Goal: Ask a question

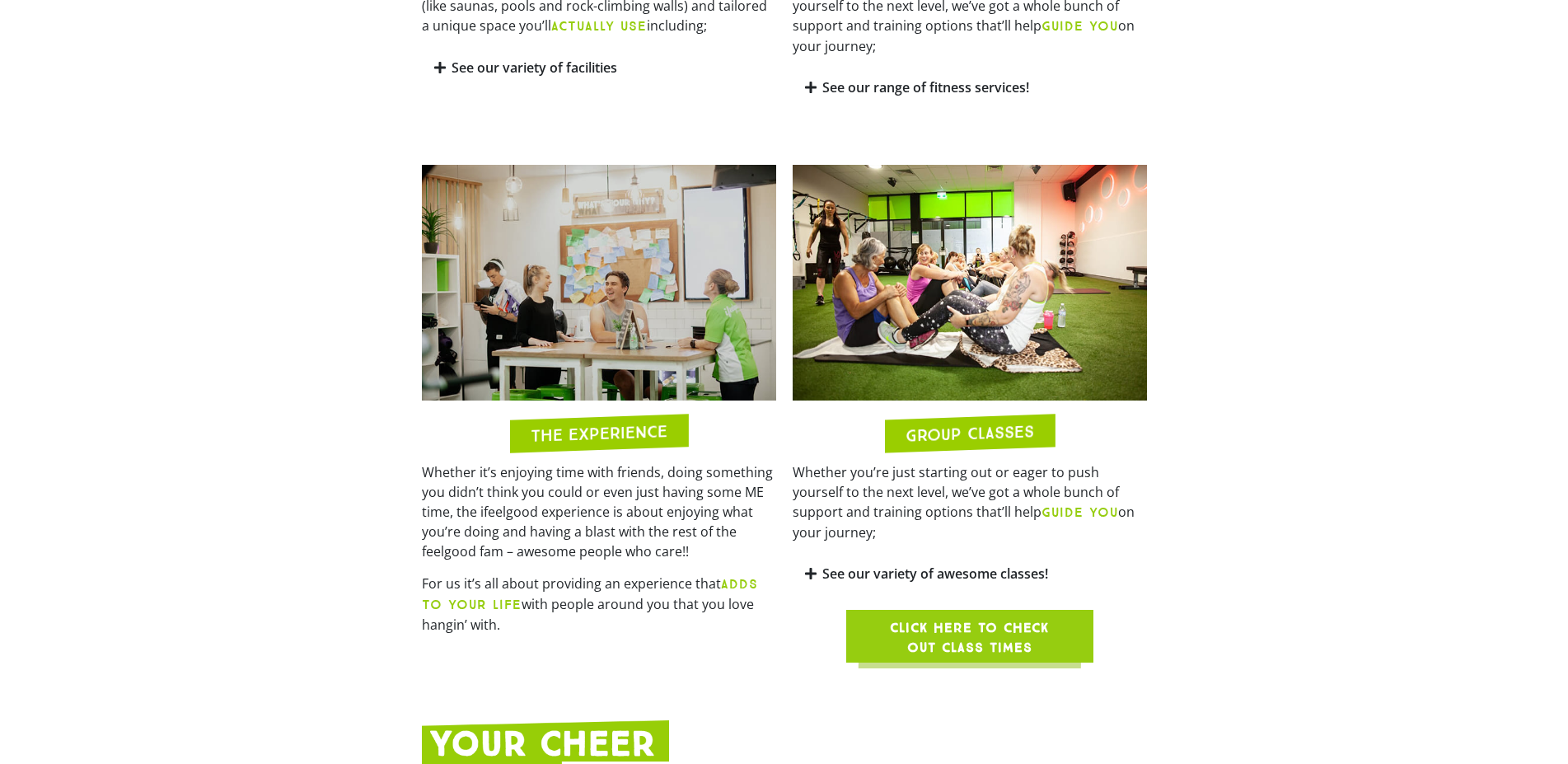
scroll to position [791, 0]
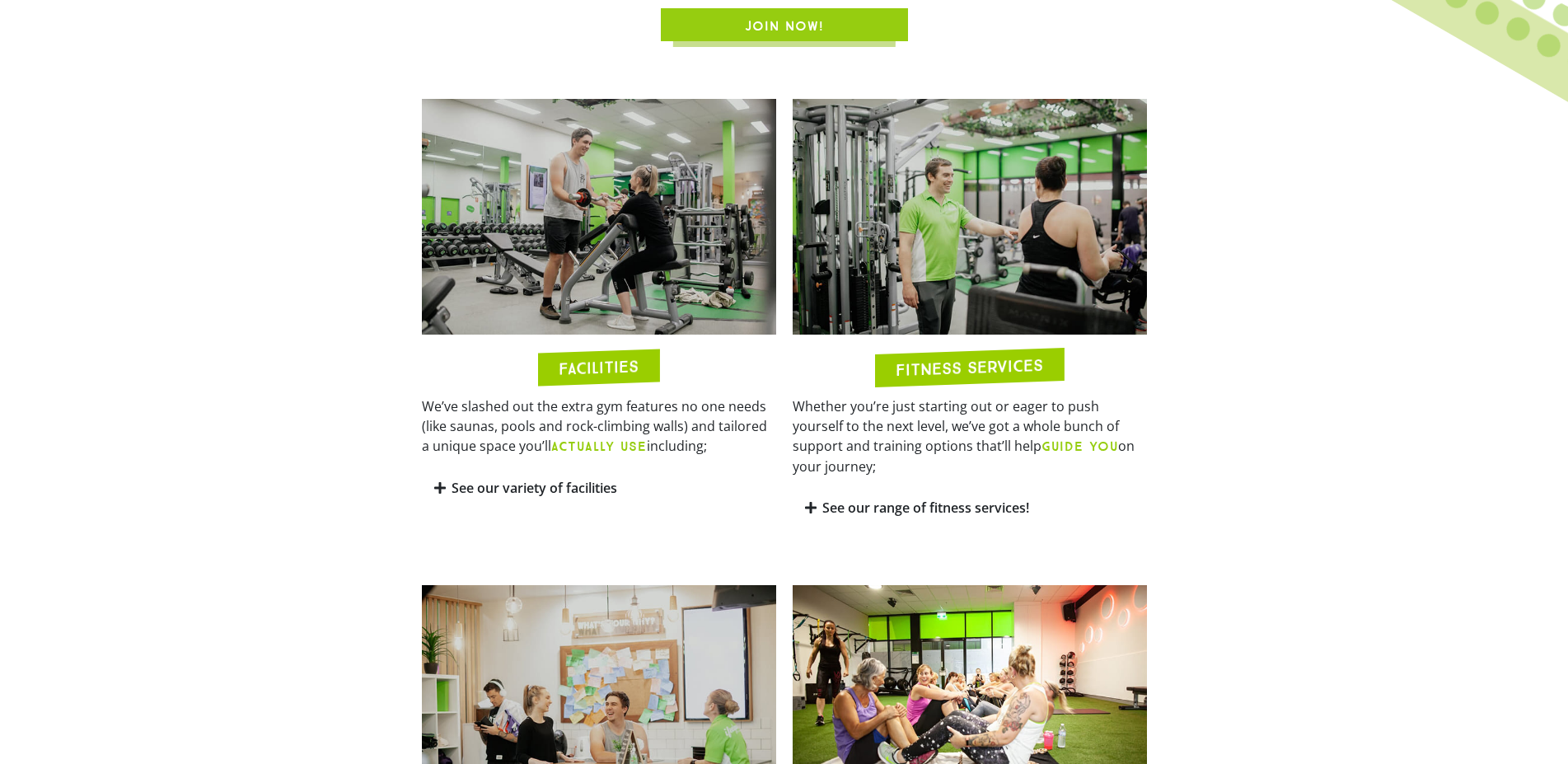
click at [826, 498] on link "See our range of fitness services!" at bounding box center [926, 507] width 207 height 18
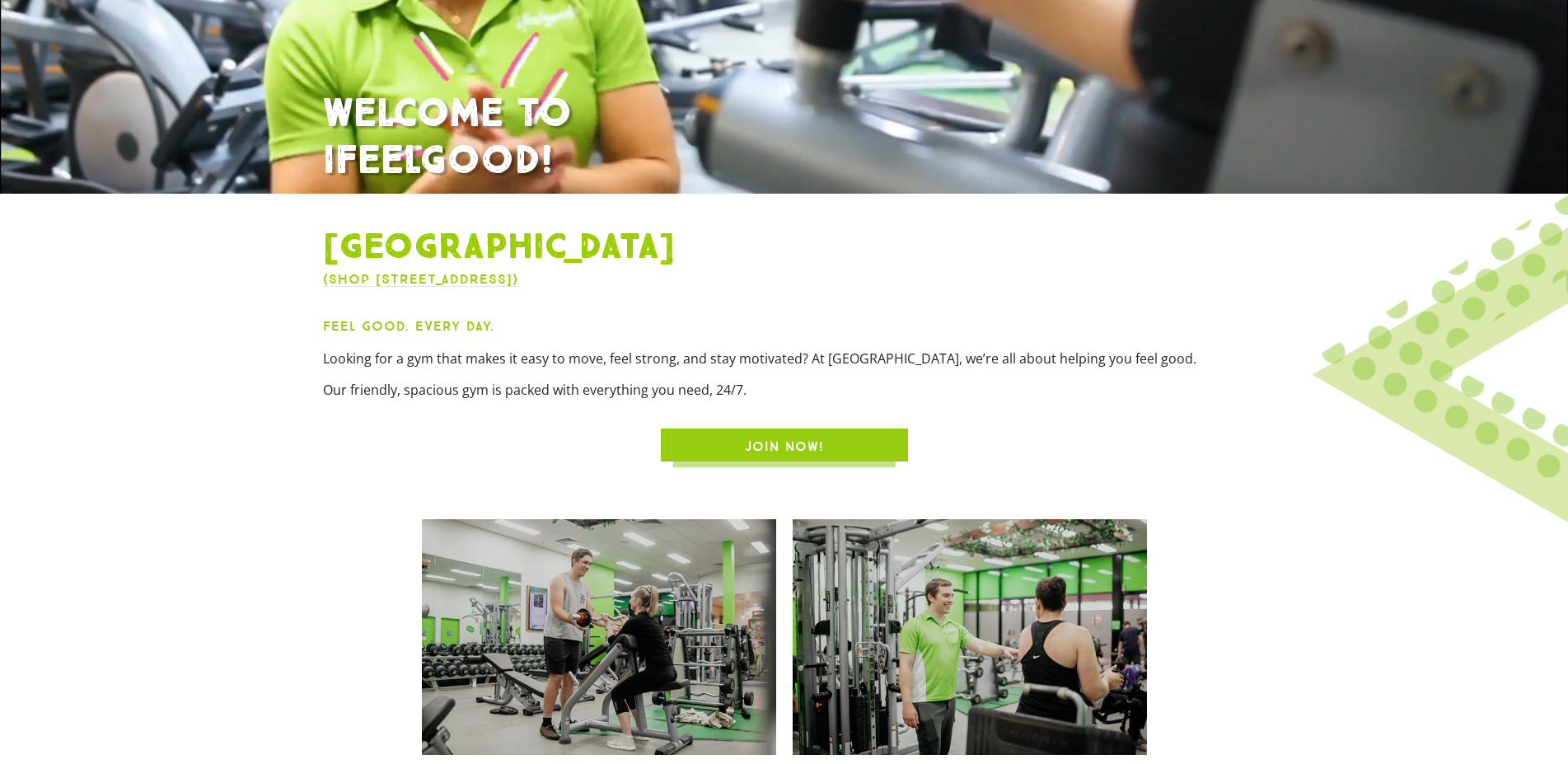
scroll to position [0, 0]
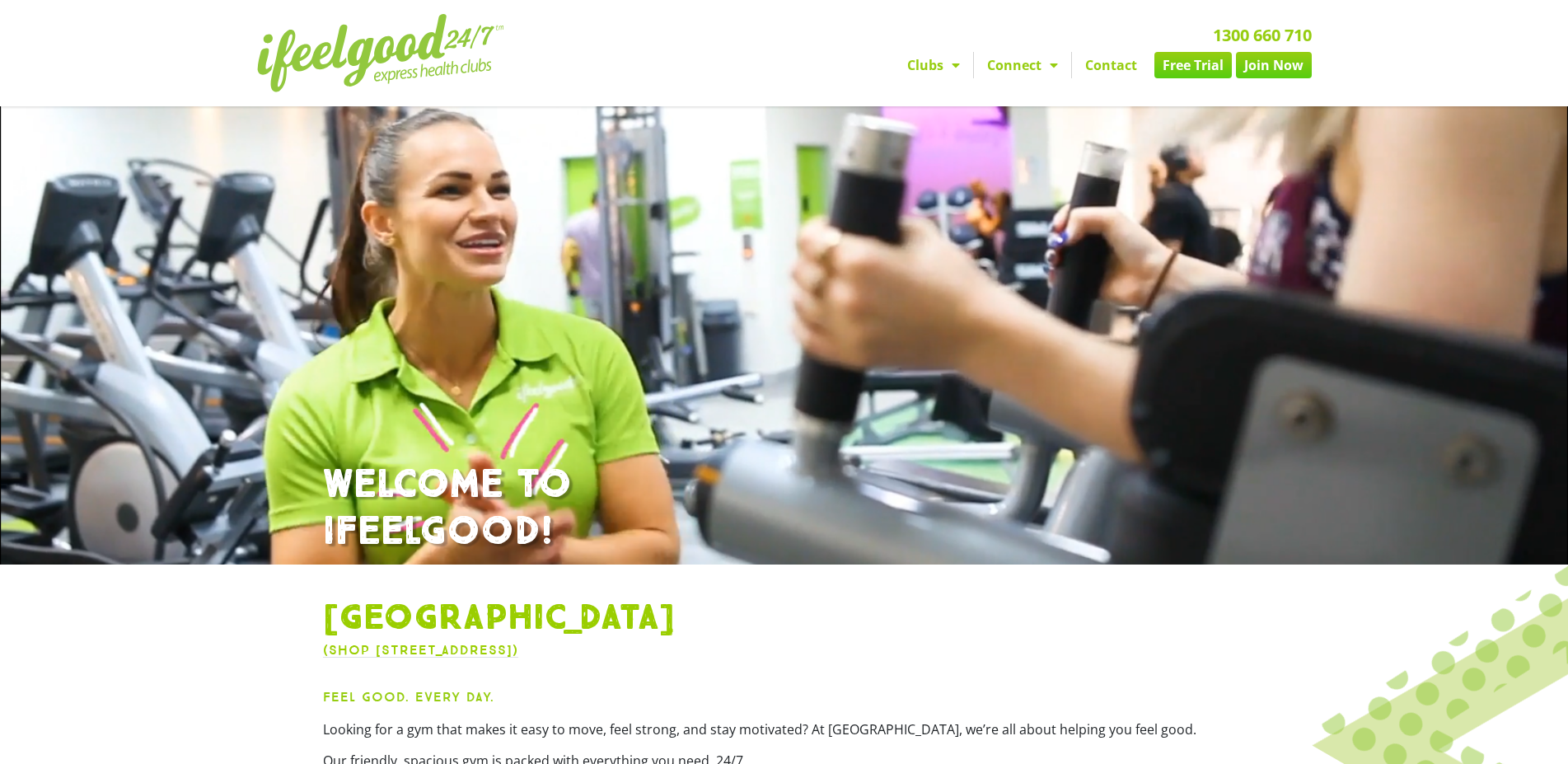
click at [1032, 54] on link "Connect" at bounding box center [1022, 65] width 97 height 26
click at [1036, 58] on link "Connect" at bounding box center [1022, 65] width 97 height 26
click at [929, 53] on link "Clubs" at bounding box center [933, 65] width 79 height 26
click at [928, 53] on link "Clubs" at bounding box center [933, 65] width 79 height 26
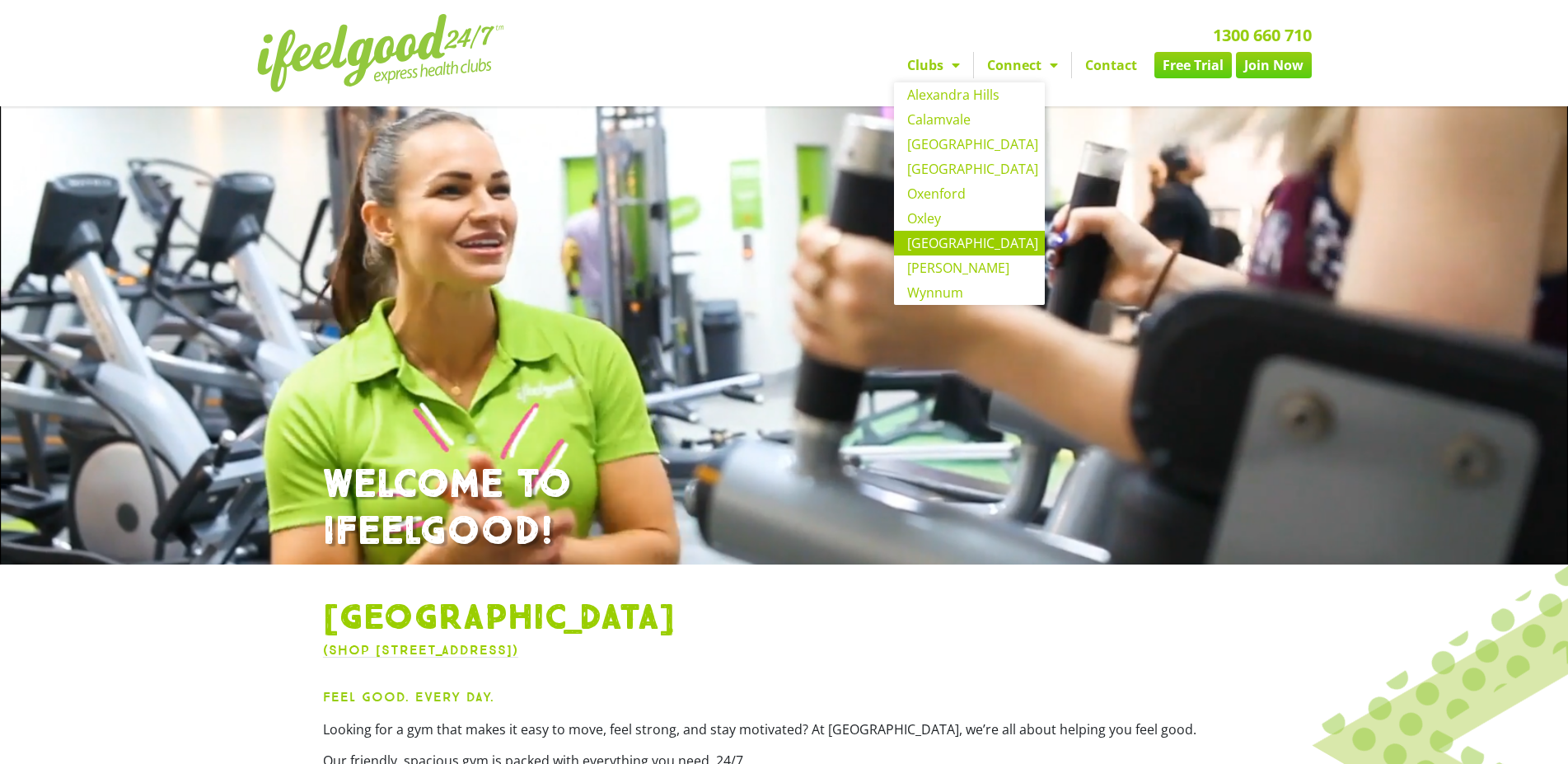
click at [826, 52] on nav "Clubs Alexandra Hills Calamvale Coopers Plains Middle Park Oxenford Oxley Park …" at bounding box center [972, 65] width 680 height 26
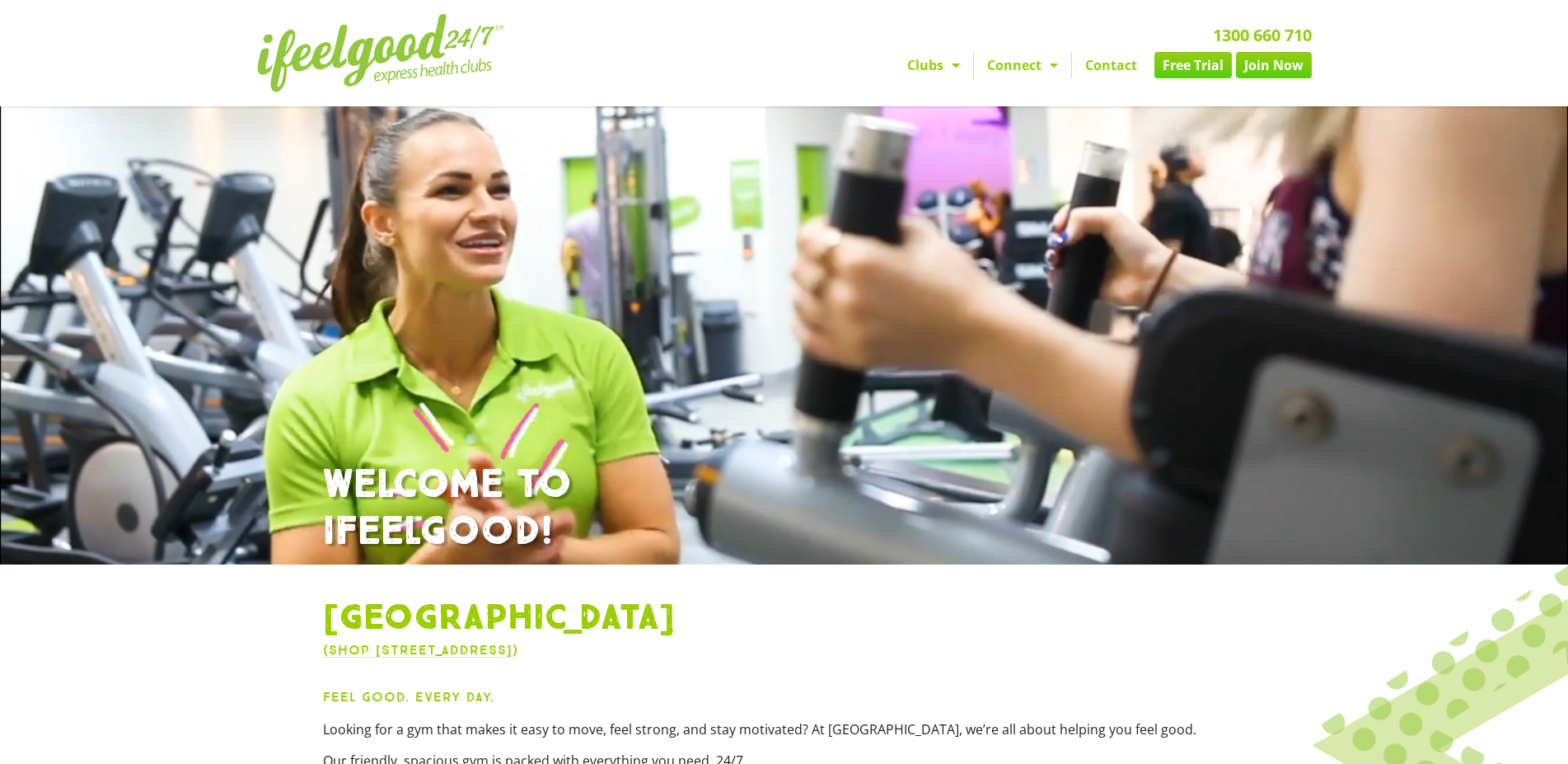
click at [1115, 53] on link "Contact" at bounding box center [1111, 65] width 78 height 26
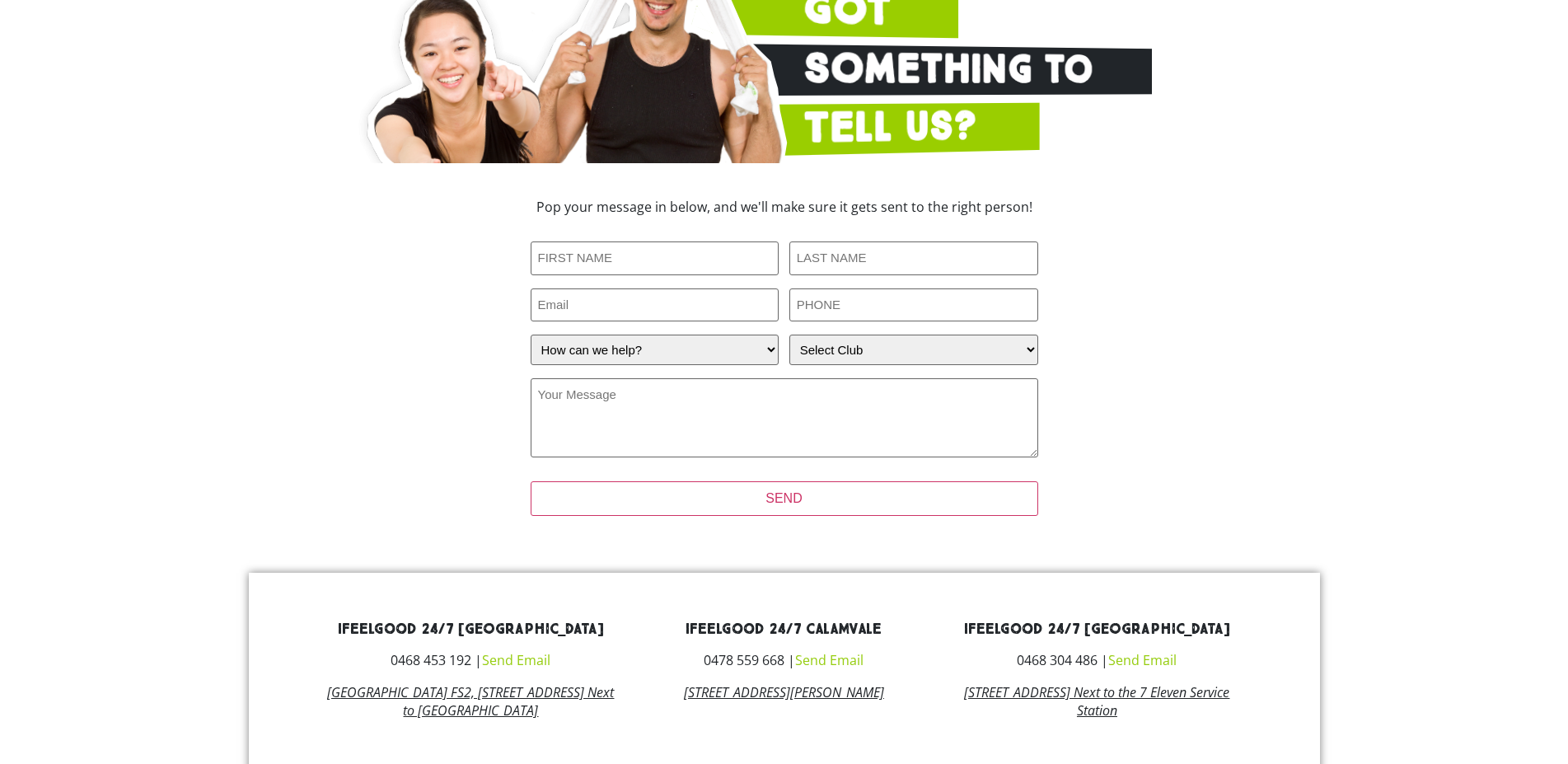
scroll to position [420, 0]
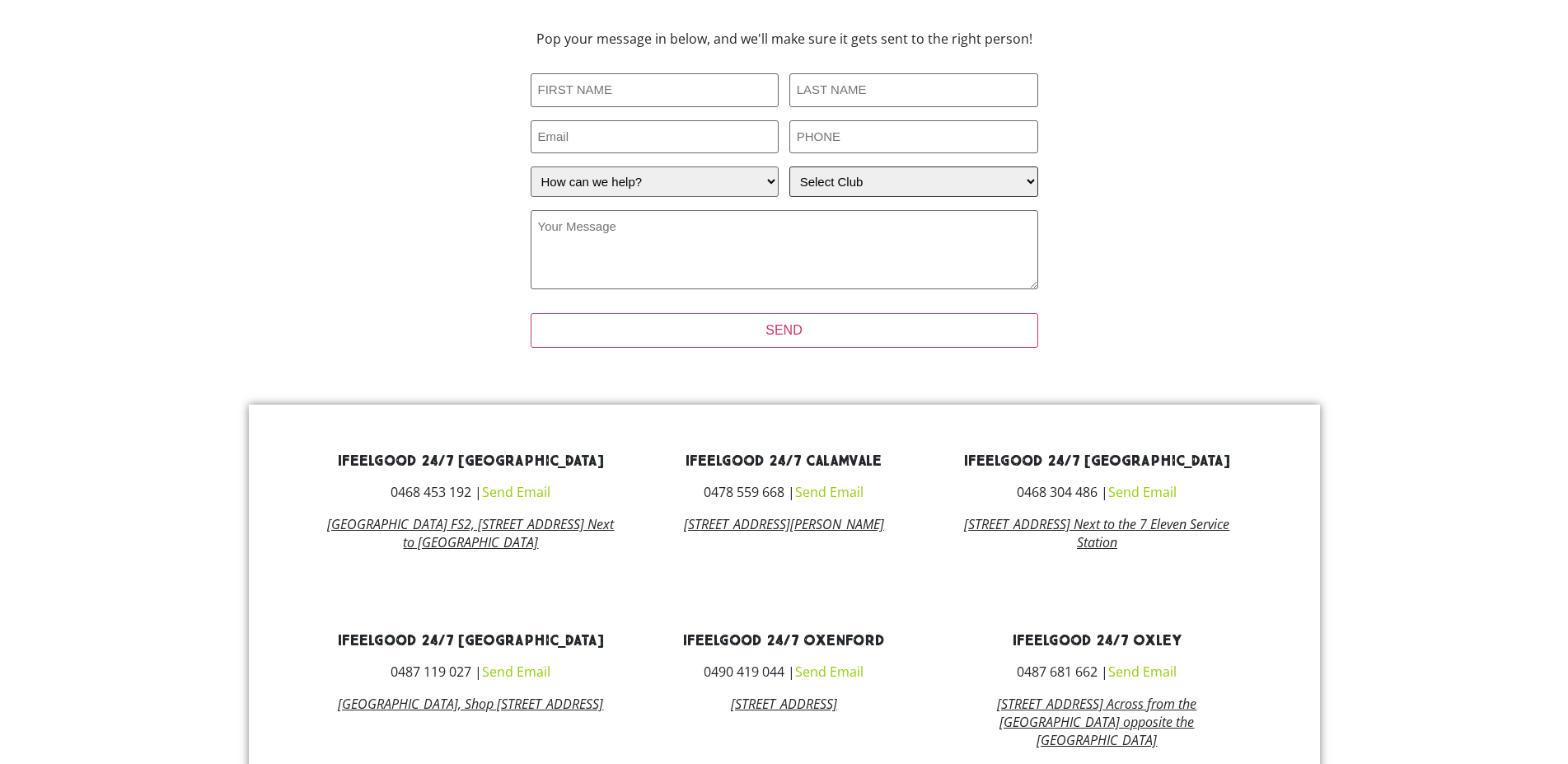
click at [789, 167] on select "Select Club [GEOGRAPHIC_DATA] [GEOGRAPHIC_DATA] [GEOGRAPHIC_DATA] [GEOGRAPHIC_D…" at bounding box center [913, 182] width 249 height 31
select select "[GEOGRAPHIC_DATA]"
click option "[GEOGRAPHIC_DATA]" at bounding box center [0, 0] width 0 height 0
click at [530, 167] on select "How can we help? I have a question about joining I'm a current member who has a…" at bounding box center [654, 182] width 249 height 31
select select "I have a question about joining"
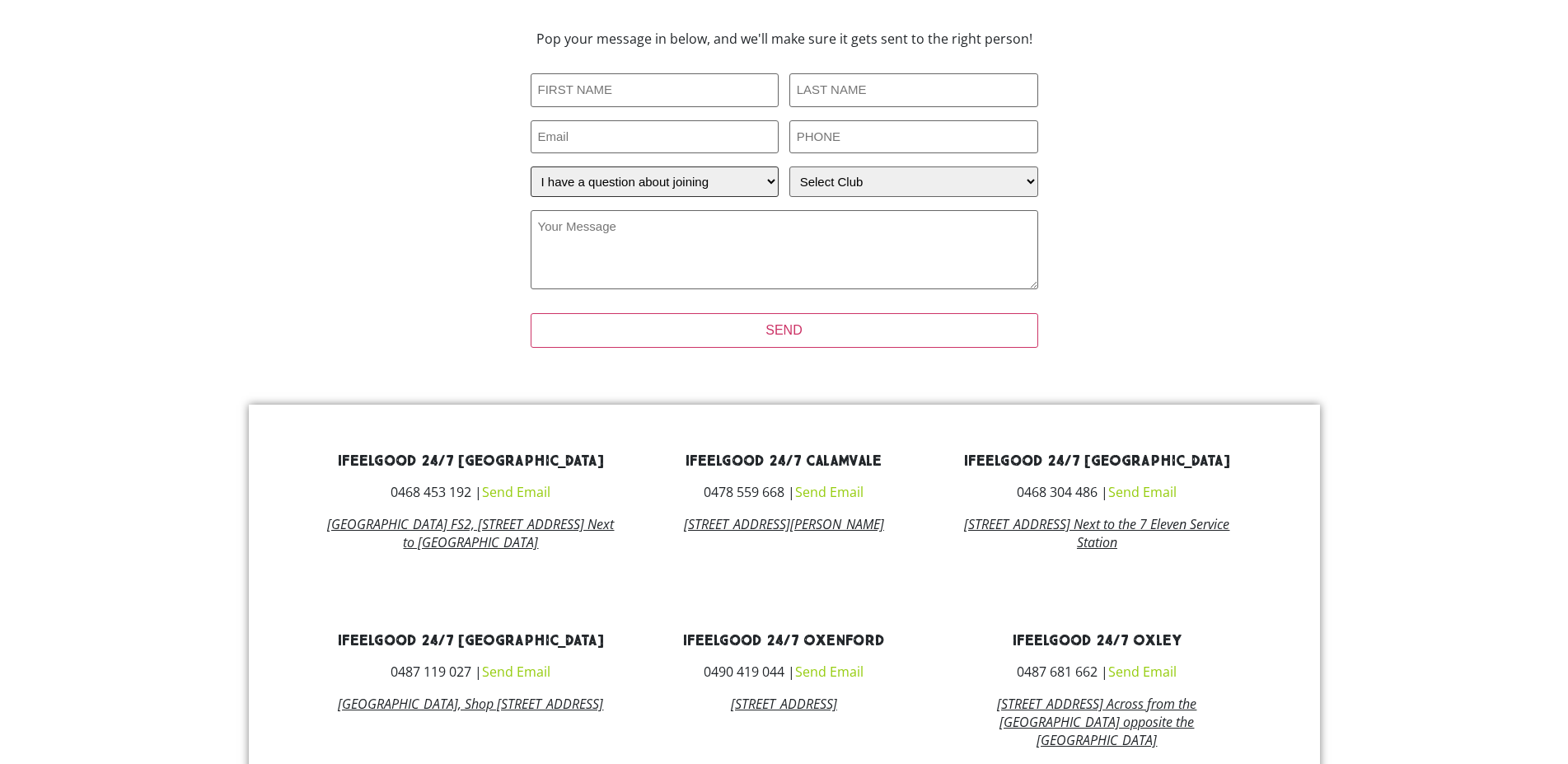
click option "I have a question about joining" at bounding box center [0, 0] width 0 height 0
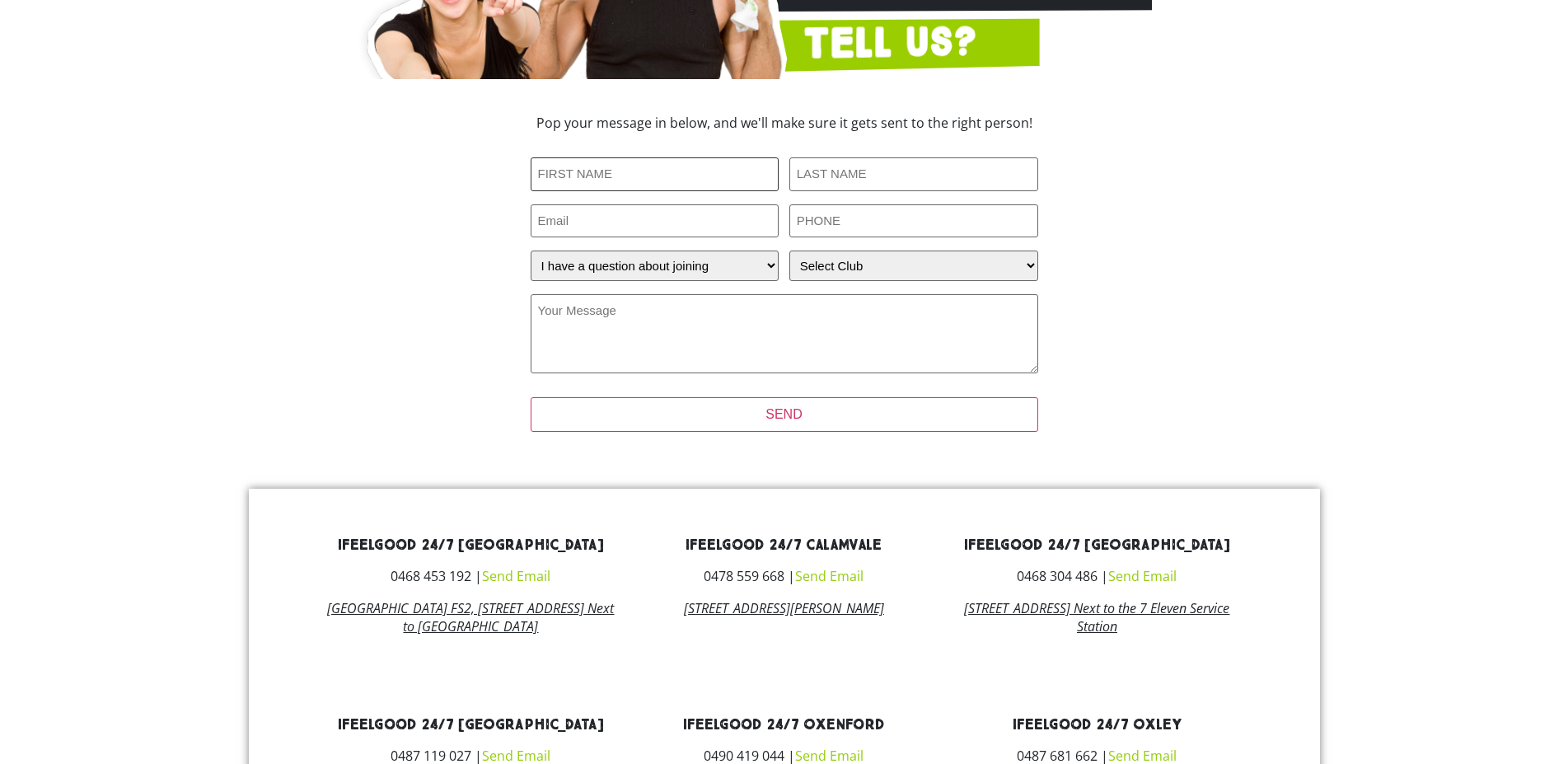
click at [676, 157] on input "First Name (Required)" at bounding box center [654, 174] width 249 height 34
